Goal: Use online tool/utility: Utilize a website feature to perform a specific function

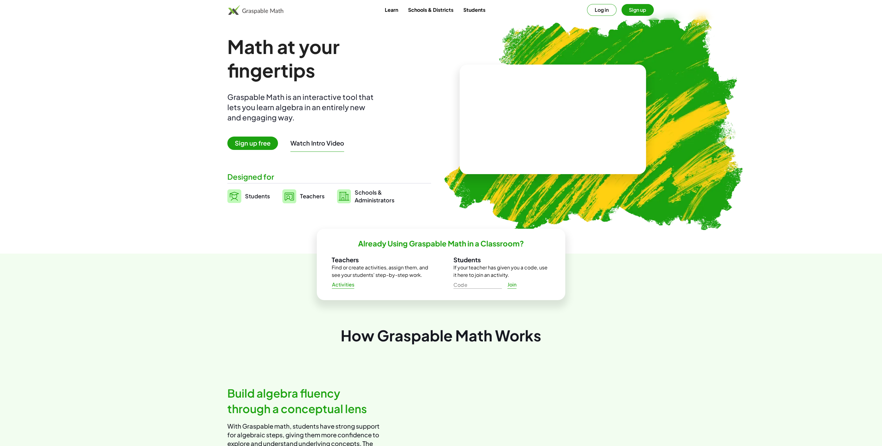
click at [603, 5] on button "Log in" at bounding box center [601, 10] width 29 height 12
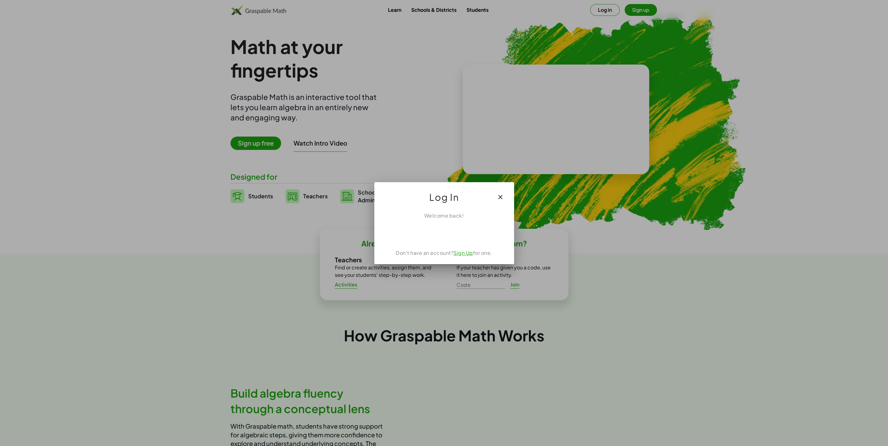
click at [441, 235] on div "Über Google anmelden. Wird in neuem Tab geöffnet." at bounding box center [444, 233] width 62 height 14
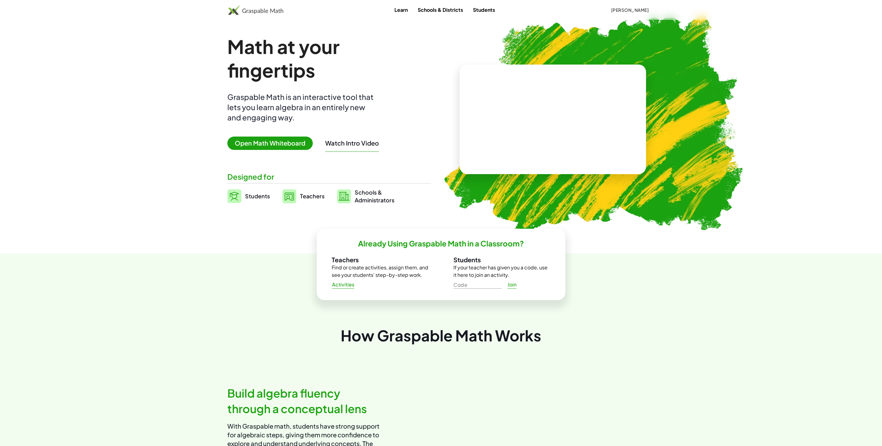
click at [259, 145] on span "Open Math Whiteboard" at bounding box center [269, 143] width 85 height 13
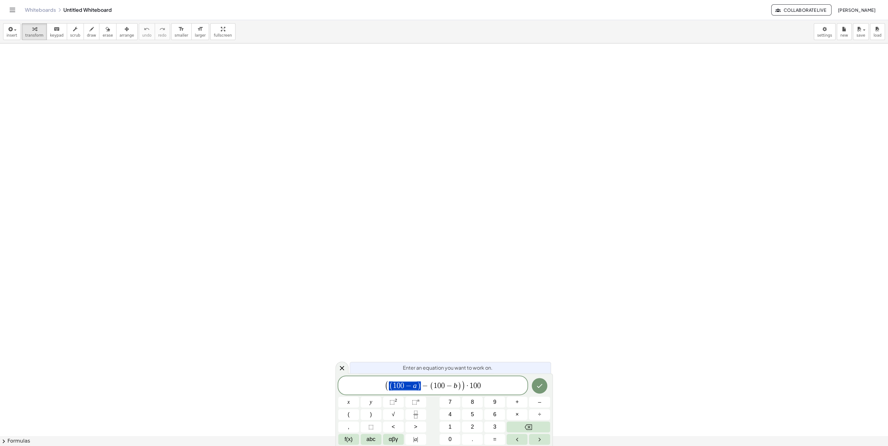
scroll to position [134, 2]
drag, startPoint x: 420, startPoint y: 390, endPoint x: 390, endPoint y: 389, distance: 30.1
click at [390, 389] on span "( 1 0 0 − a )" at bounding box center [405, 386] width 32 height 9
click at [501, 387] on span ")" at bounding box center [503, 386] width 4 height 9
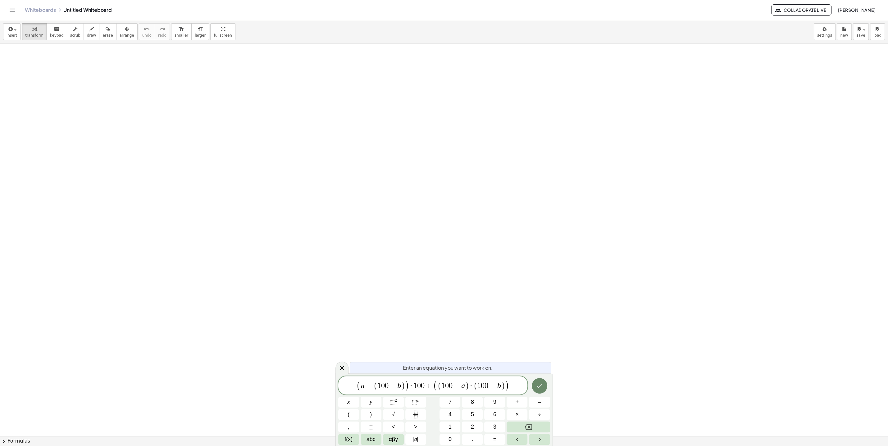
click at [545, 382] on button "Done" at bounding box center [539, 386] width 16 height 16
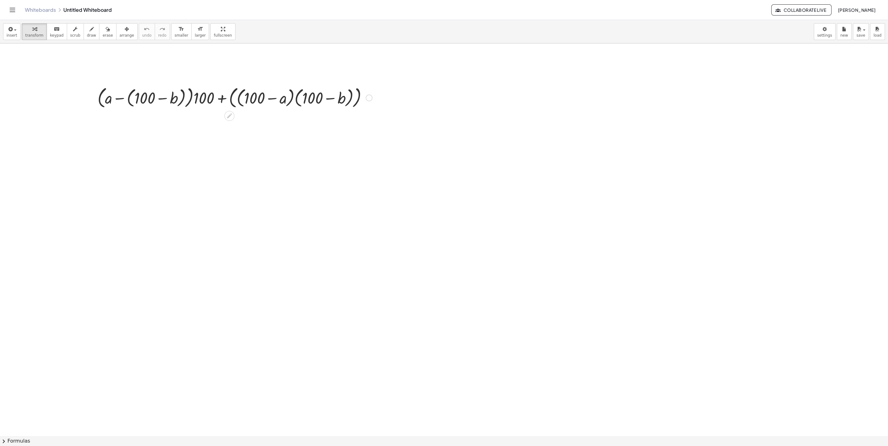
click at [285, 105] on div at bounding box center [234, 97] width 281 height 26
click at [264, 102] on div at bounding box center [234, 97] width 281 height 26
click at [128, 99] on div at bounding box center [234, 97] width 281 height 26
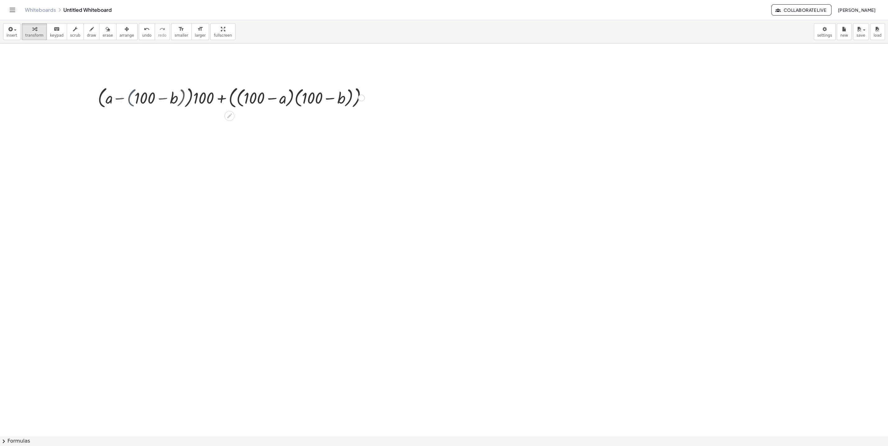
click at [157, 98] on div at bounding box center [234, 97] width 265 height 26
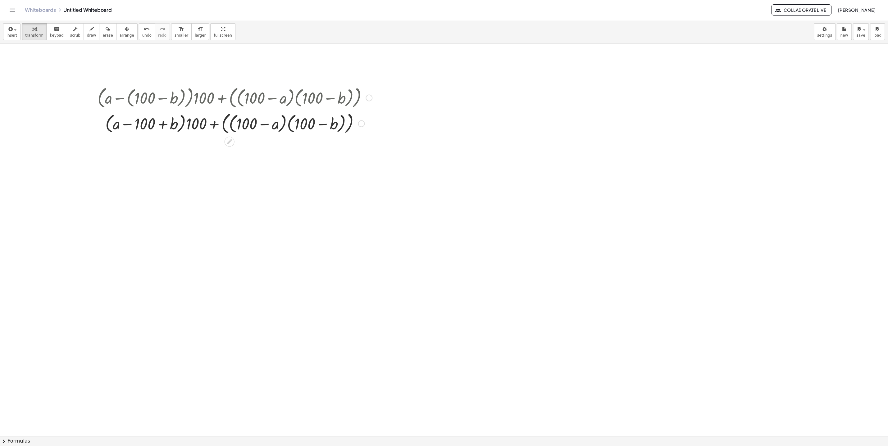
click at [178, 125] on div at bounding box center [234, 123] width 281 height 26
click at [131, 126] on div at bounding box center [234, 123] width 281 height 26
click at [286, 125] on div at bounding box center [234, 123] width 281 height 26
click at [282, 126] on div at bounding box center [234, 123] width 281 height 26
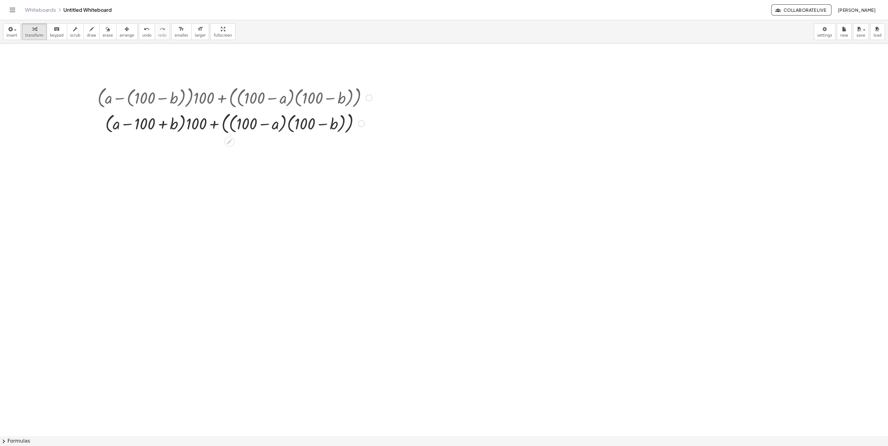
click at [282, 126] on div at bounding box center [234, 123] width 281 height 26
click at [293, 126] on div at bounding box center [234, 123] width 281 height 26
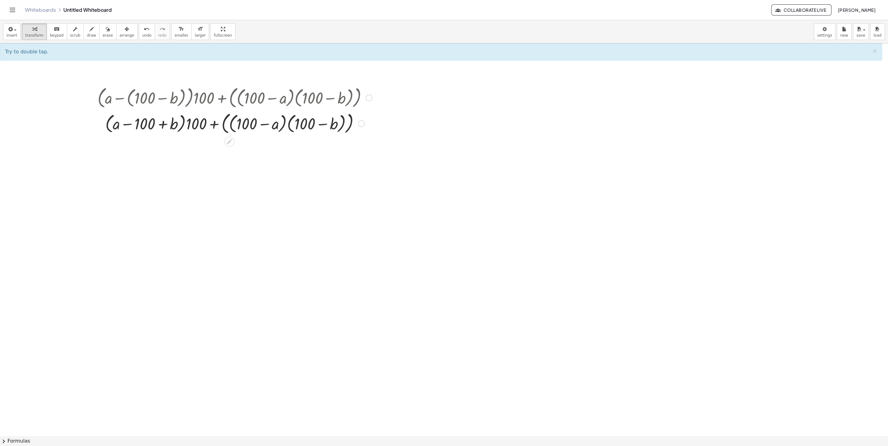
click at [287, 125] on div at bounding box center [234, 123] width 281 height 26
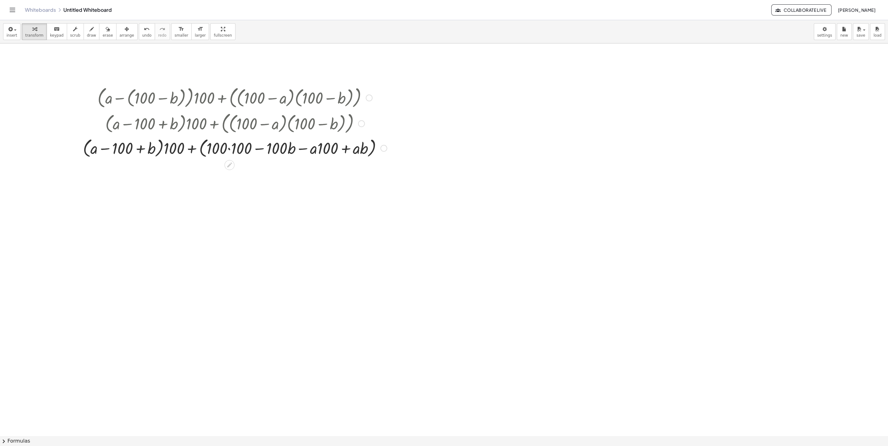
click at [237, 150] on div at bounding box center [235, 148] width 310 height 24
click at [238, 150] on div at bounding box center [234, 148] width 305 height 24
click at [287, 149] on div at bounding box center [235, 148] width 310 height 24
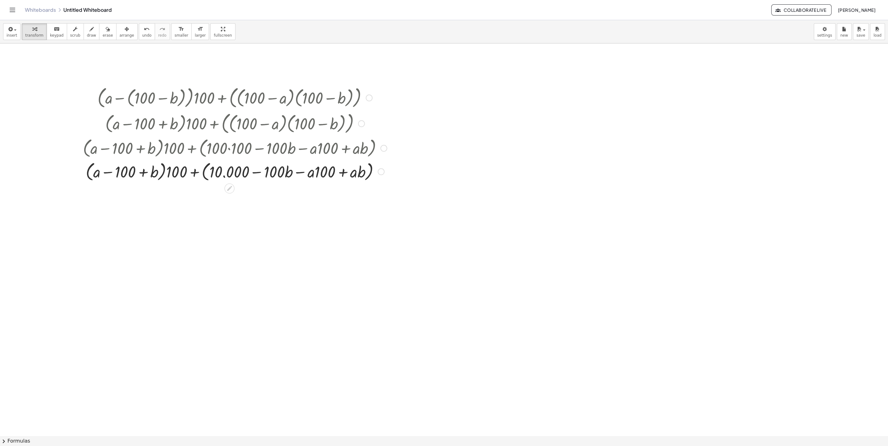
click at [209, 175] on div at bounding box center [235, 172] width 310 height 24
click at [194, 174] on div at bounding box center [235, 172] width 310 height 24
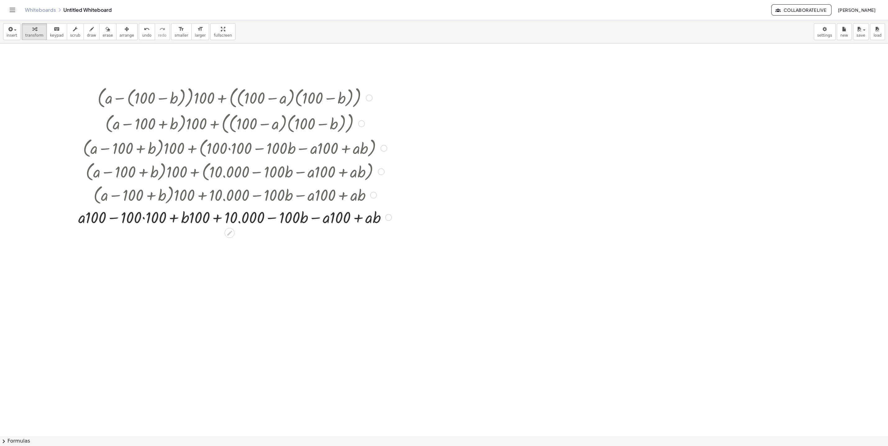
click at [147, 217] on div at bounding box center [234, 216] width 319 height 21
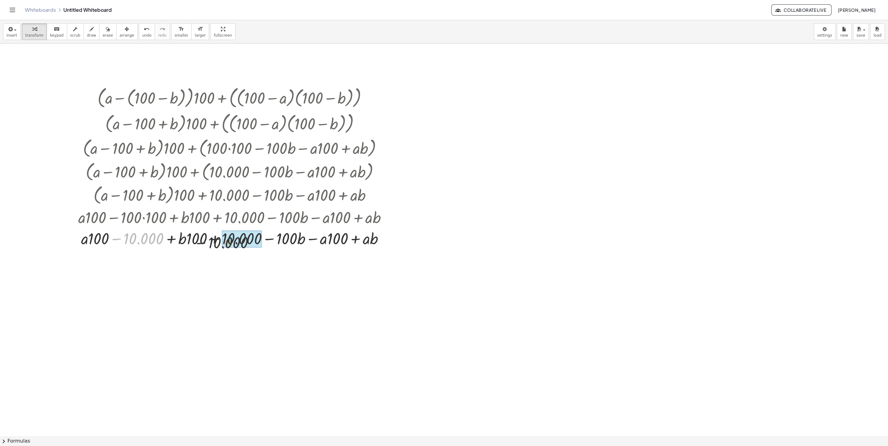
drag, startPoint x: 143, startPoint y: 240, endPoint x: 223, endPoint y: 244, distance: 80.2
click at [229, 239] on div "− 10.000 + a b + − − − · 100 · b · a · 100 + · a · b 10.000 · · 100 + · · 100 1…" at bounding box center [229, 239] width 0 height 0
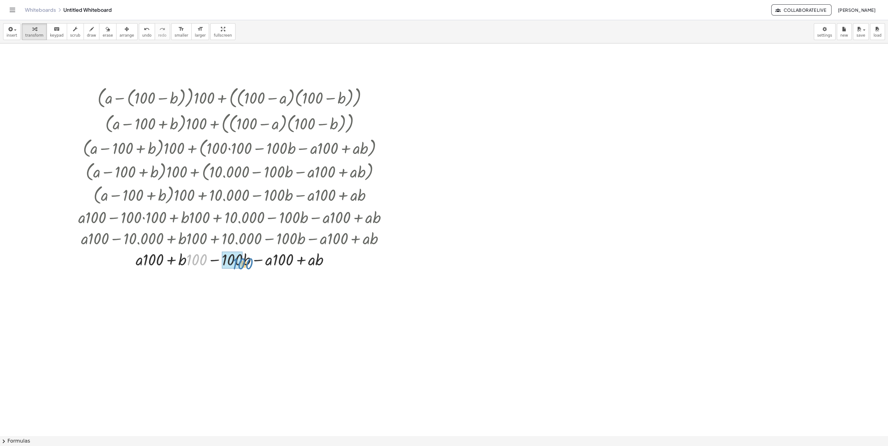
drag, startPoint x: 195, startPoint y: 260, endPoint x: 239, endPoint y: 264, distance: 43.6
click at [229, 260] on div "· 100 + · b + a b − − · 100 · b · a · 100 + · a · b · · 100 + · · 100" at bounding box center [229, 260] width 0 height 0
click at [207, 288] on div at bounding box center [234, 282] width 319 height 24
click at [215, 286] on div at bounding box center [234, 281] width 319 height 21
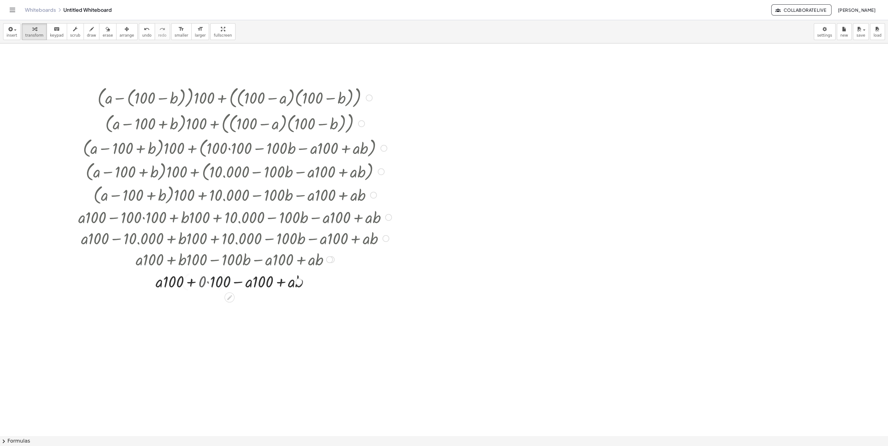
click at [215, 286] on div at bounding box center [234, 281] width 319 height 21
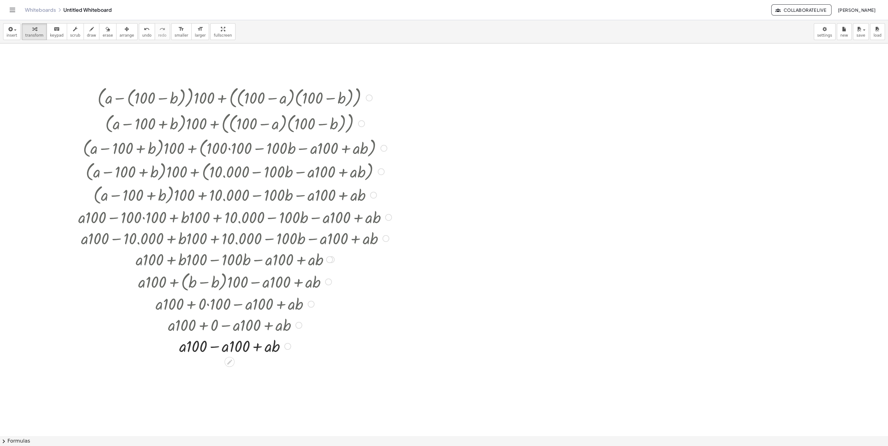
click at [229, 346] on div "+ a − · a · 100 + · a · b · · 100" at bounding box center [229, 346] width 0 height 0
click at [218, 348] on div at bounding box center [234, 345] width 325 height 21
click at [225, 367] on div at bounding box center [234, 368] width 319 height 24
click at [225, 371] on div at bounding box center [234, 368] width 319 height 24
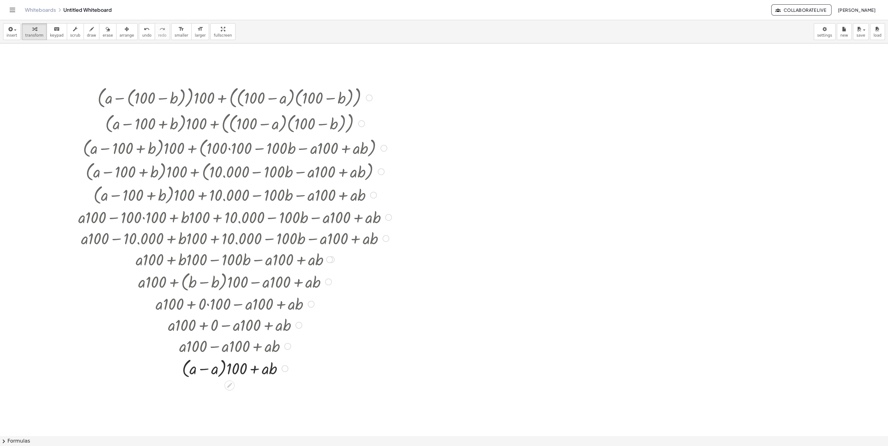
click at [209, 371] on div at bounding box center [234, 368] width 319 height 24
click at [209, 371] on div at bounding box center [234, 368] width 319 height 21
click at [220, 373] on div at bounding box center [234, 368] width 319 height 21
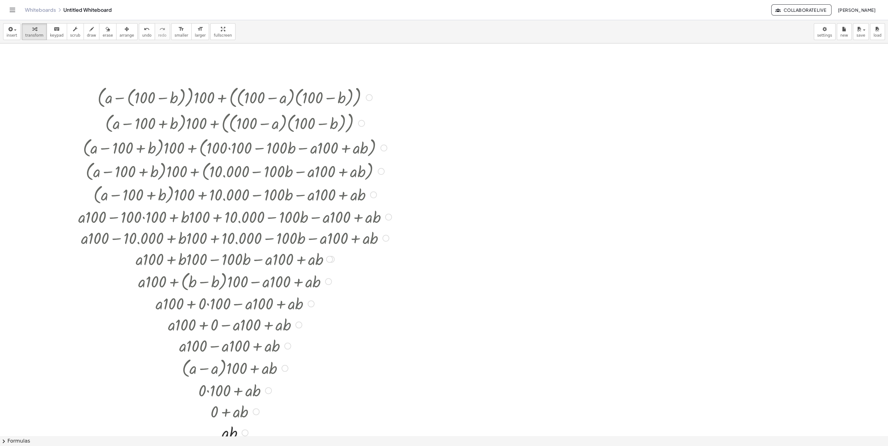
scroll to position [0, 0]
